Goal: Task Accomplishment & Management: Complete application form

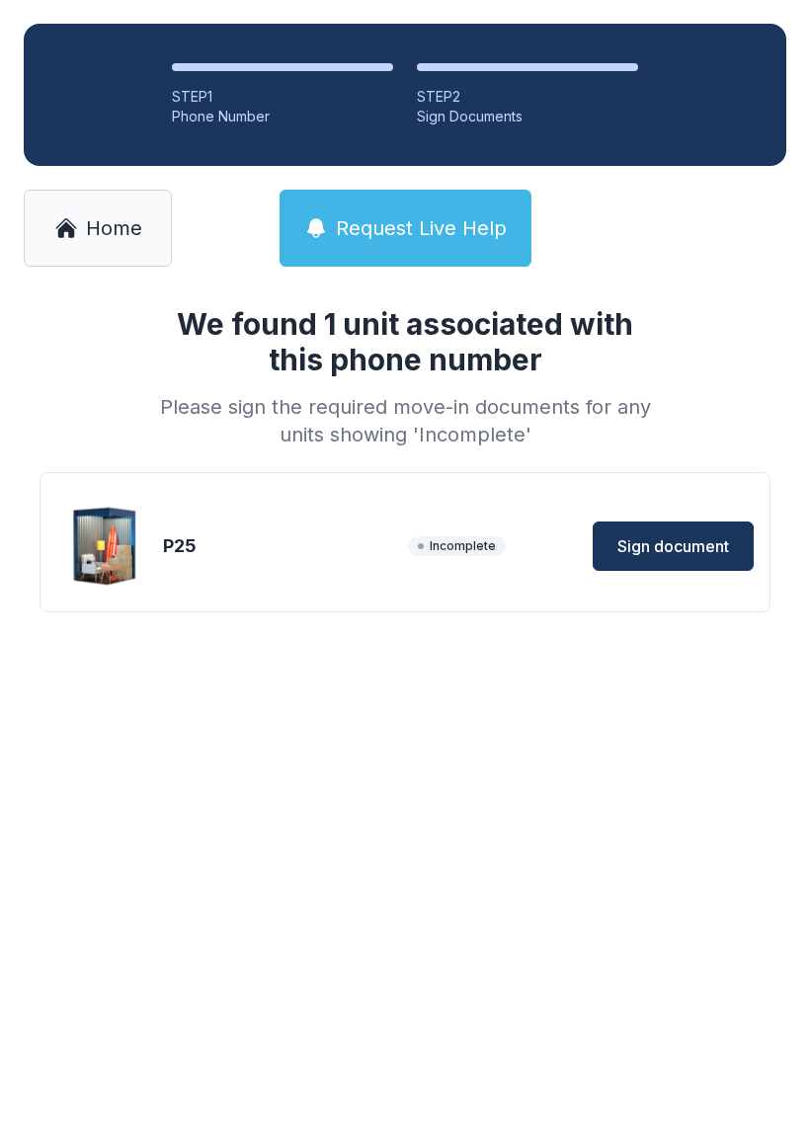
click at [103, 237] on span "Home" at bounding box center [114, 228] width 56 height 28
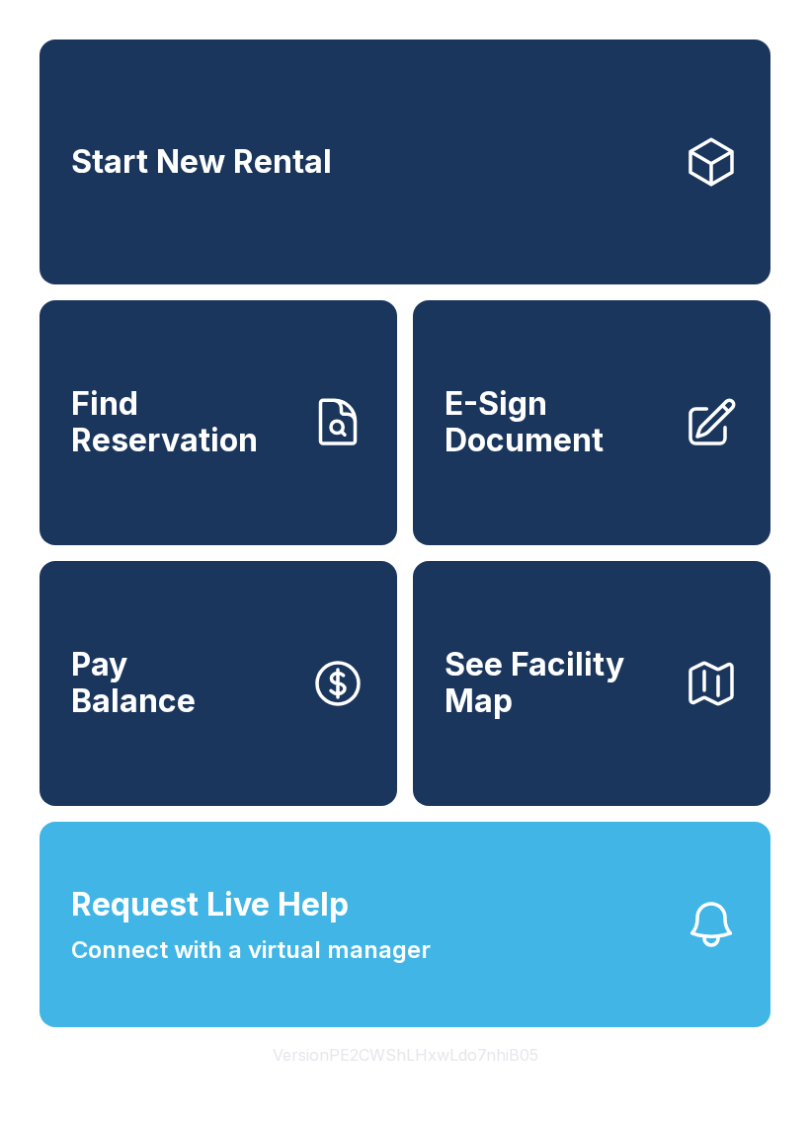
click at [599, 442] on span "E-Sign Document" at bounding box center [556, 422] width 223 height 72
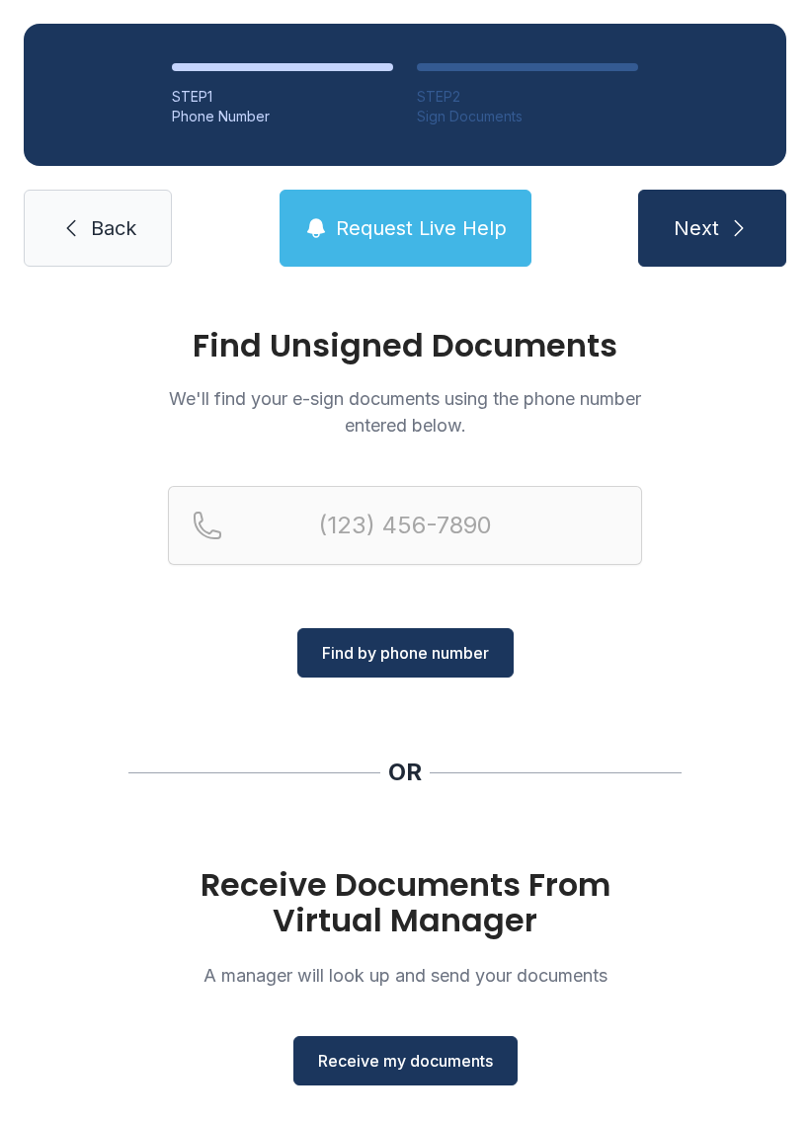
click at [414, 1076] on button "Receive my documents" at bounding box center [405, 1060] width 224 height 49
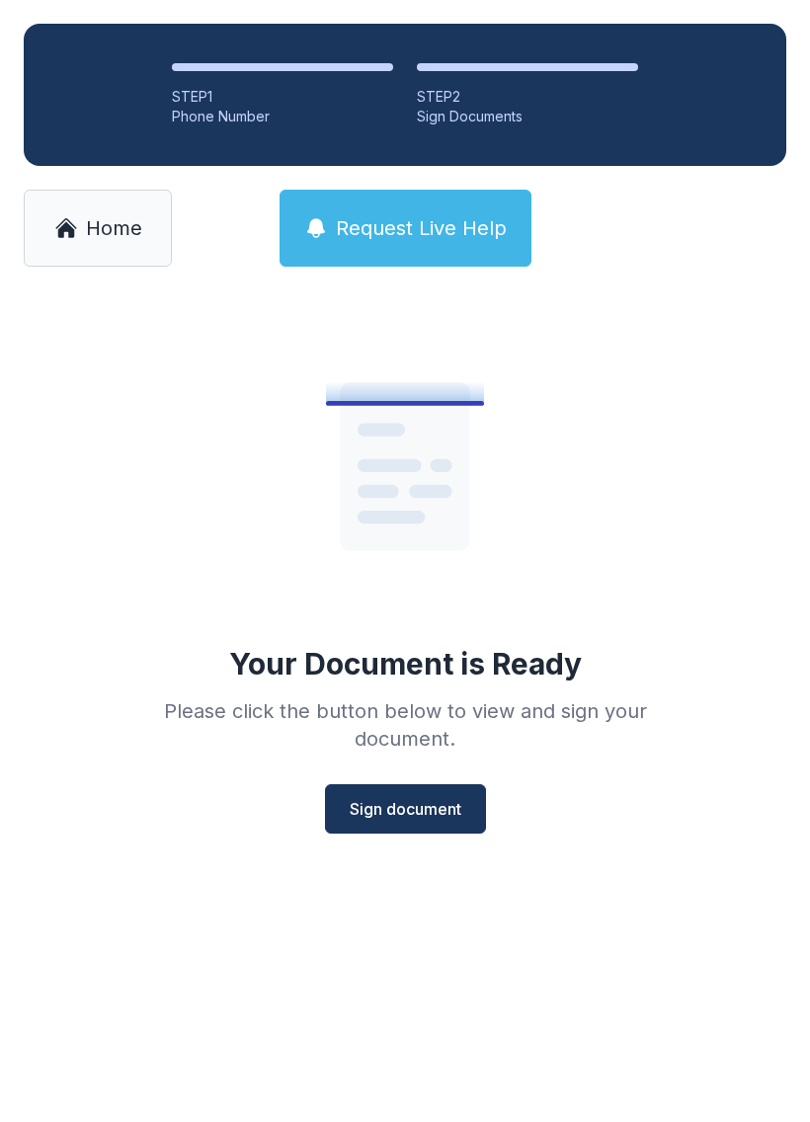
click at [412, 796] on button "Sign document" at bounding box center [405, 809] width 161 height 49
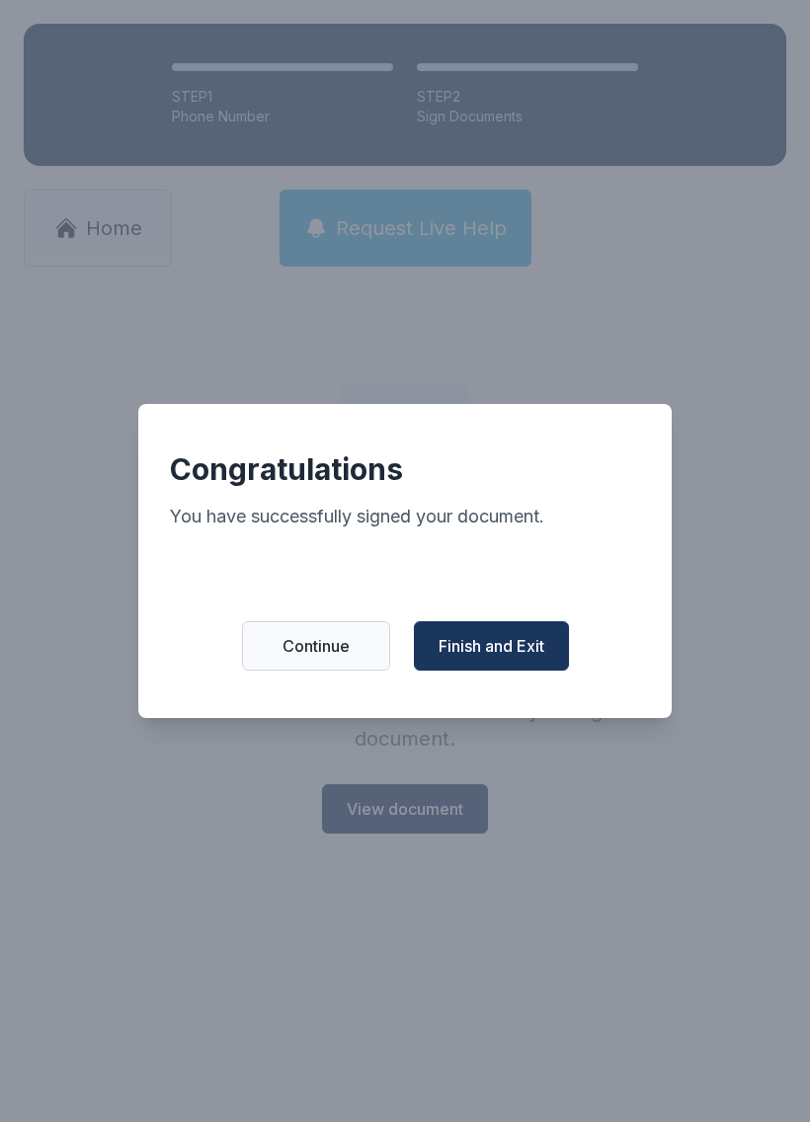
click at [493, 658] on span "Finish and Exit" at bounding box center [492, 646] width 106 height 24
